Goal: Navigation & Orientation: Find specific page/section

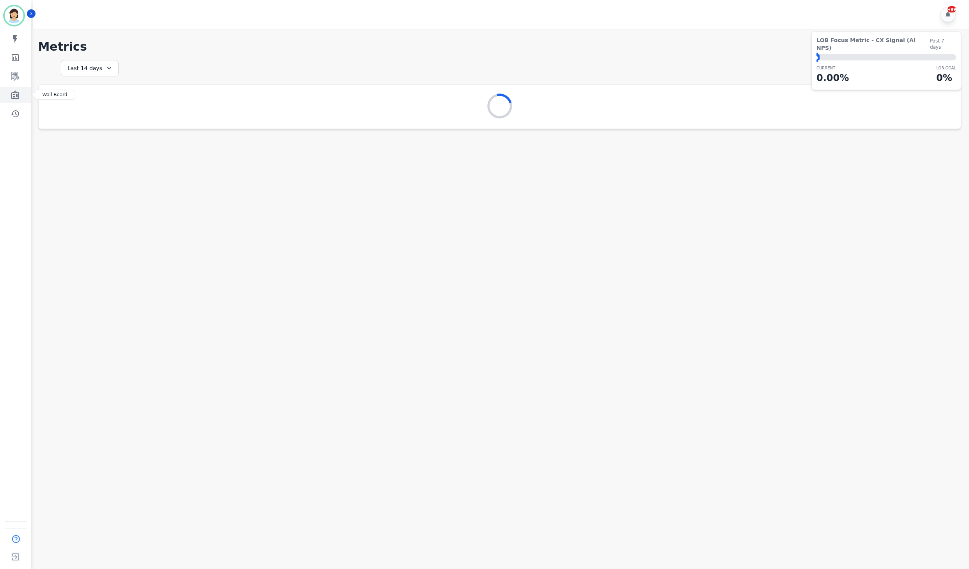
click at [16, 101] on link "Sidebar" at bounding box center [16, 95] width 30 height 16
drag, startPoint x: 14, startPoint y: 97, endPoint x: 7, endPoint y: 105, distance: 10.5
click at [14, 97] on icon "Sidebar" at bounding box center [15, 94] width 8 height 9
click at [12, 100] on link "Sidebar" at bounding box center [16, 95] width 30 height 16
